Goal: Task Accomplishment & Management: Complete application form

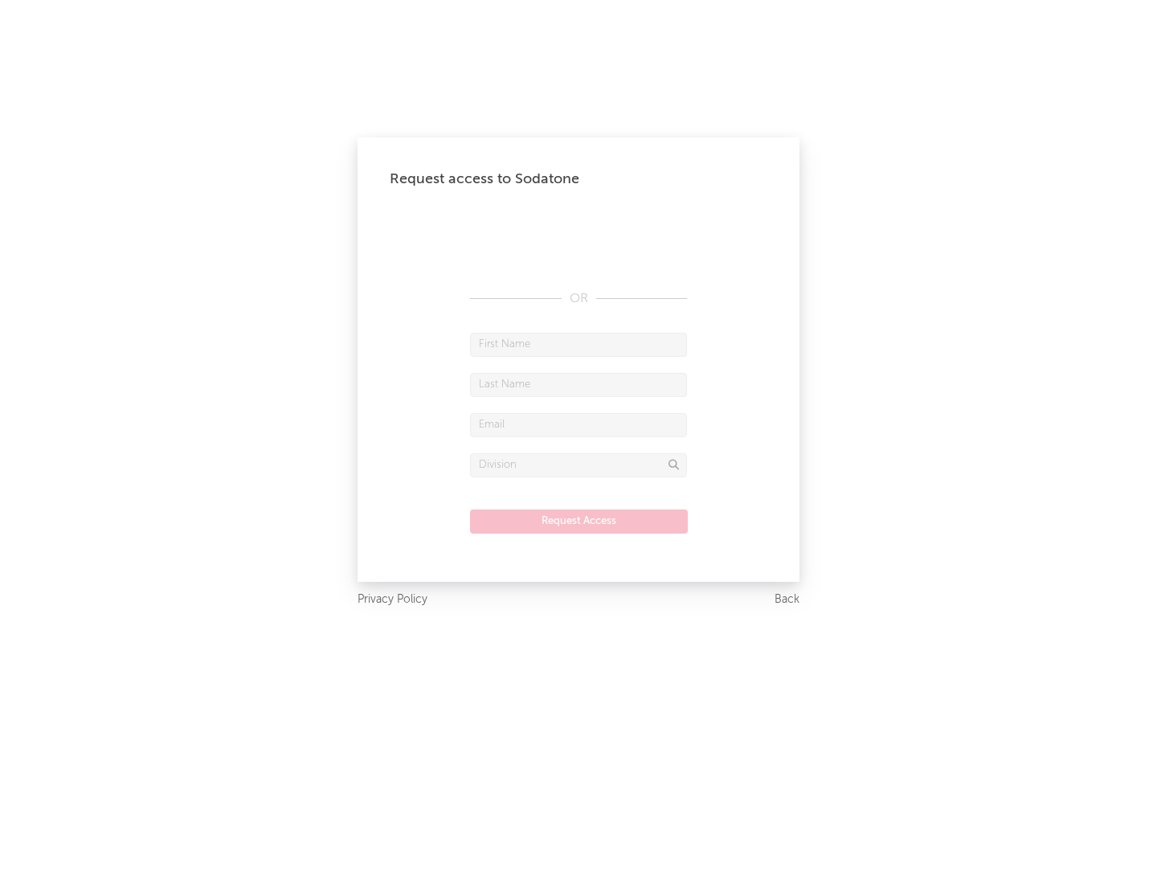
click at [579, 344] on input "text" at bounding box center [578, 345] width 217 height 24
type input "[PERSON_NAME]"
click at [579, 384] on input "text" at bounding box center [578, 385] width 217 height 24
type input "[PERSON_NAME]"
click at [579, 424] on input "text" at bounding box center [578, 425] width 217 height 24
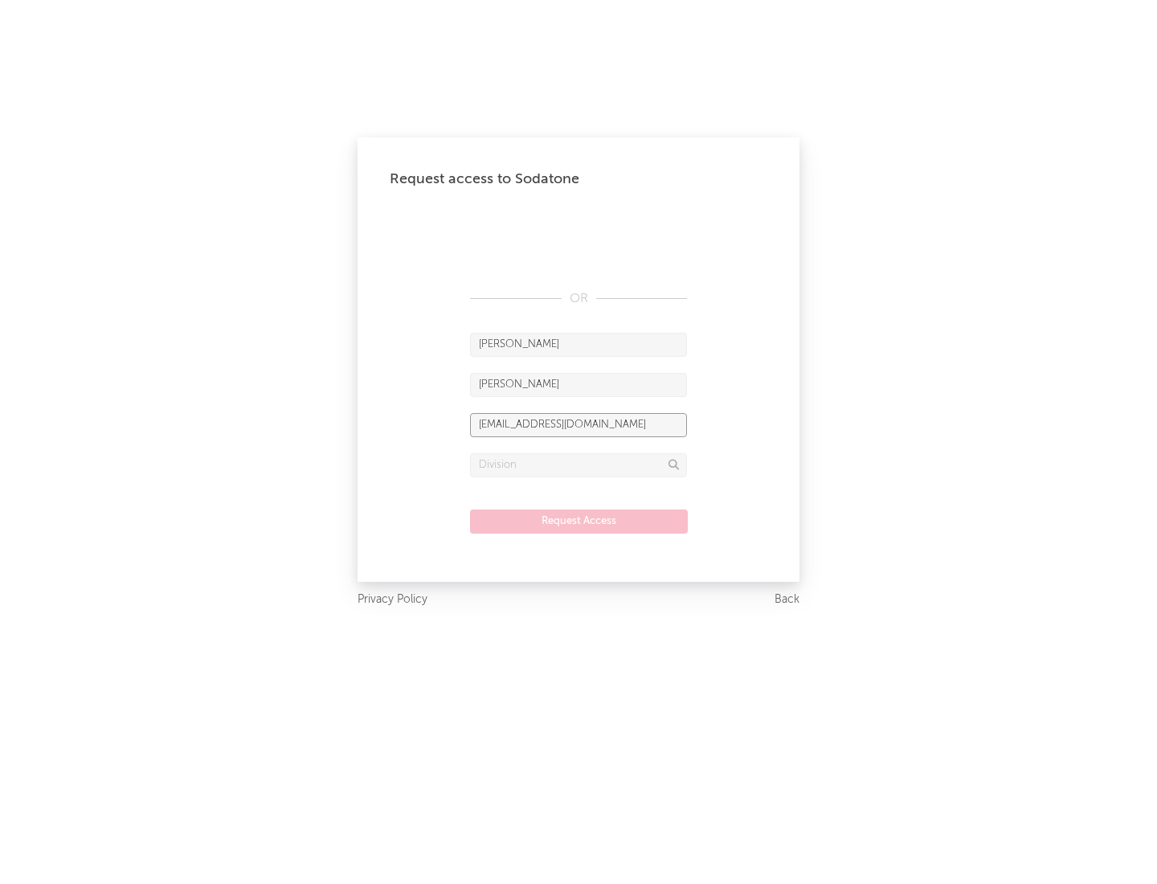
type input "[EMAIL_ADDRESS][DOMAIN_NAME]"
click at [579, 464] on input "text" at bounding box center [578, 465] width 217 height 24
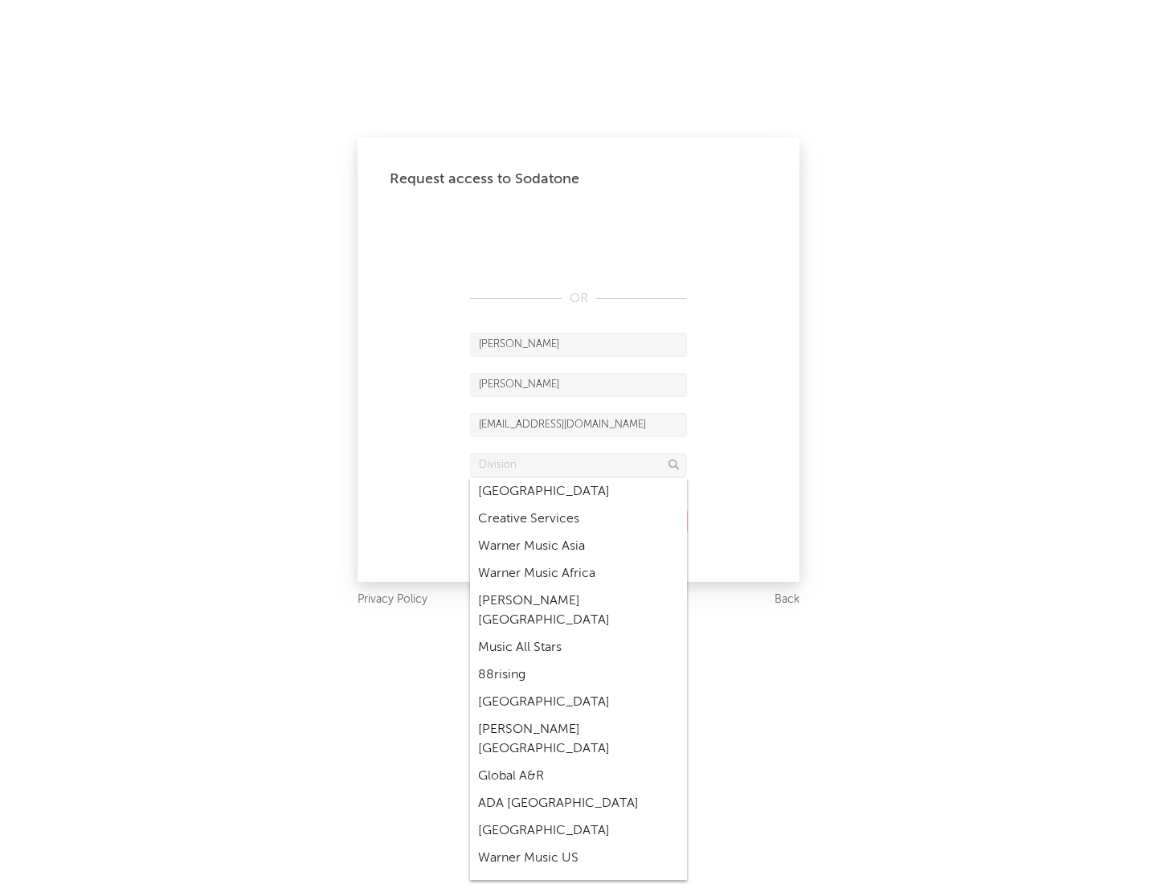
click at [579, 634] on div "Music All Stars" at bounding box center [578, 647] width 217 height 27
type input "Music All Stars"
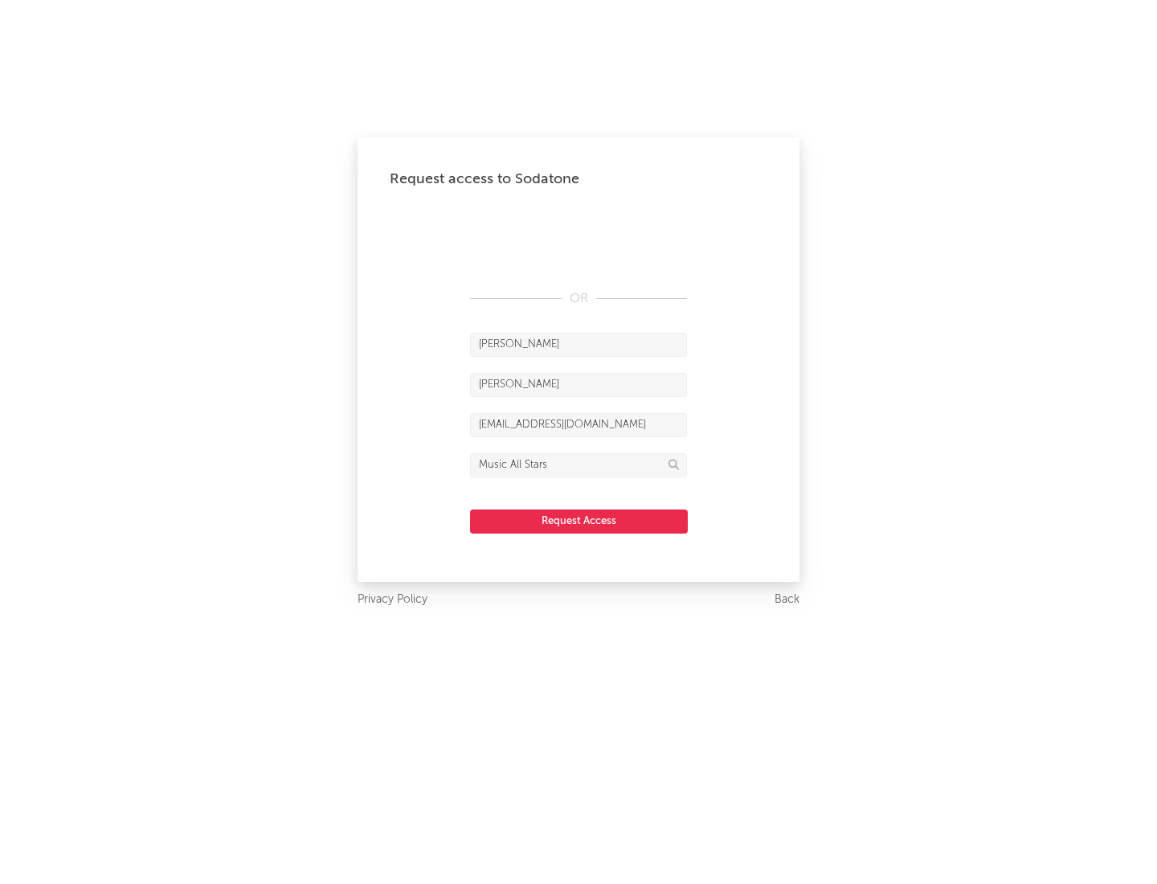
click at [579, 521] on button "Request Access" at bounding box center [579, 521] width 218 height 24
